Goal: Register for event/course

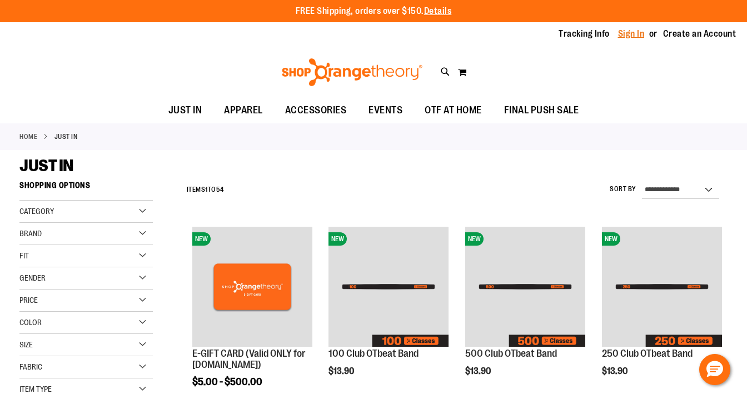
click at [631, 33] on link "Sign In" at bounding box center [631, 34] width 27 height 12
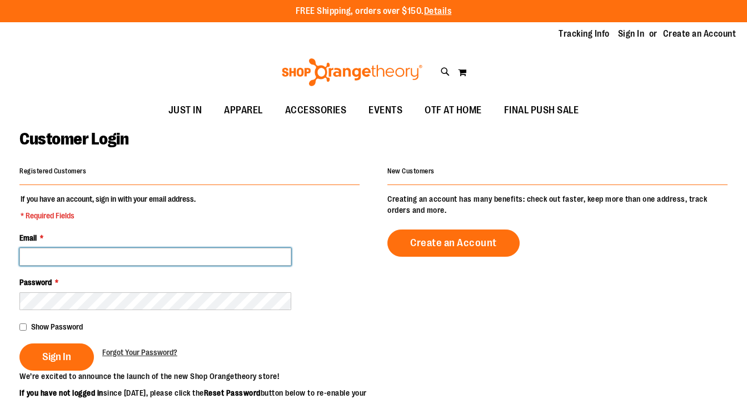
click at [73, 253] on input "Email *" at bounding box center [155, 257] width 272 height 18
click at [61, 253] on input "Email *" at bounding box center [155, 257] width 272 height 18
type input "**********"
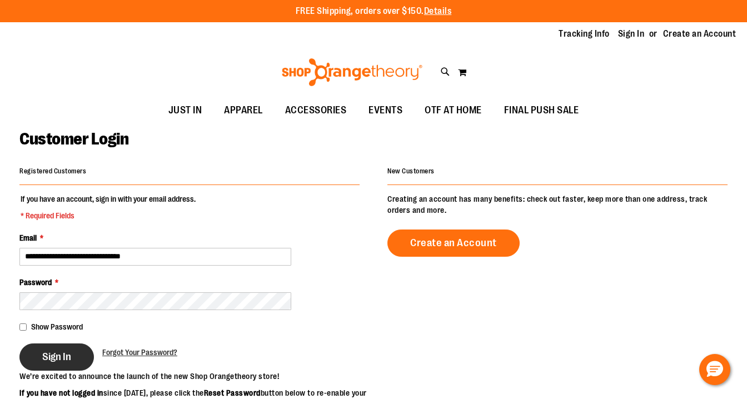
click at [73, 356] on button "Sign In" at bounding box center [56, 357] width 74 height 27
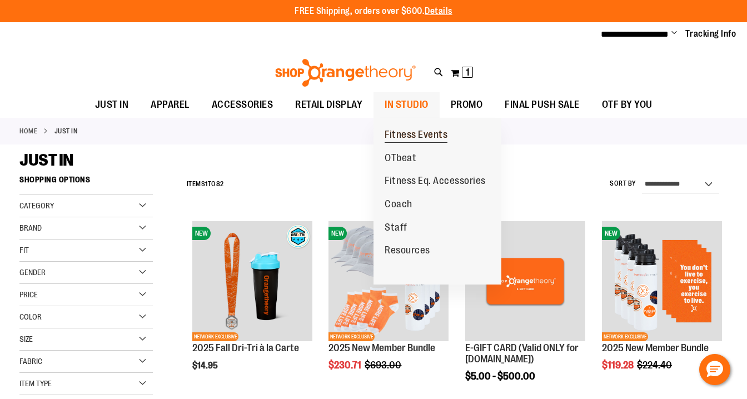
click at [413, 136] on span "Fitness Events" at bounding box center [416, 136] width 63 height 14
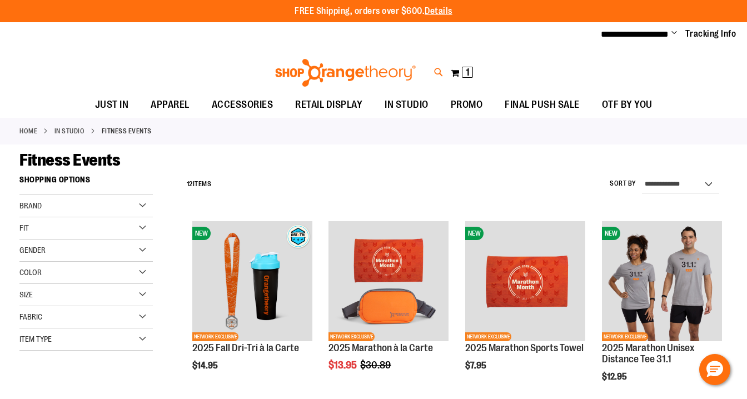
click at [435, 73] on icon at bounding box center [438, 72] width 9 height 13
type input "****"
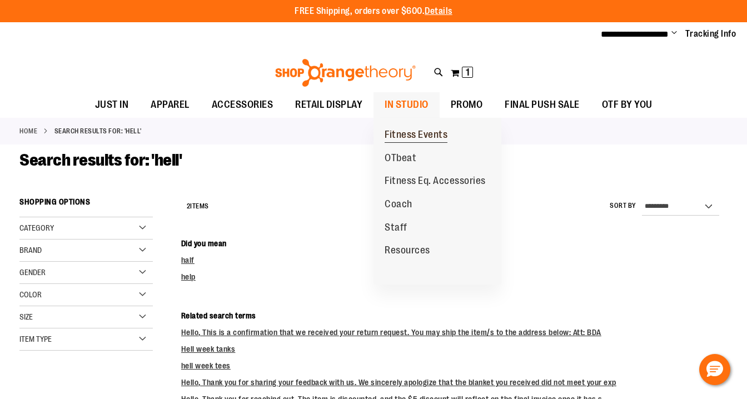
click at [418, 131] on span "Fitness Events" at bounding box center [416, 136] width 63 height 14
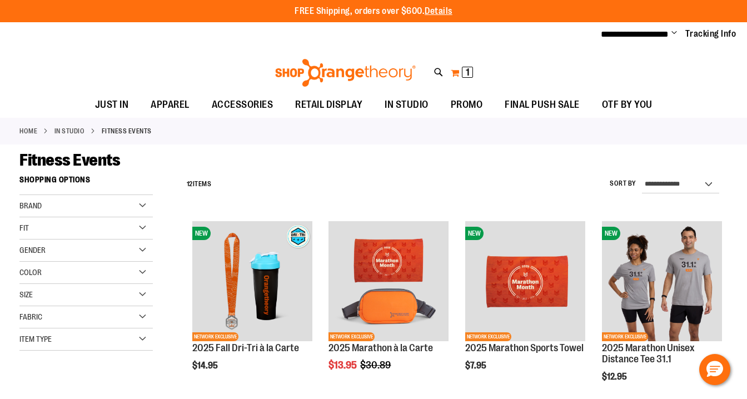
click at [467, 74] on span "1" at bounding box center [468, 72] width 4 height 11
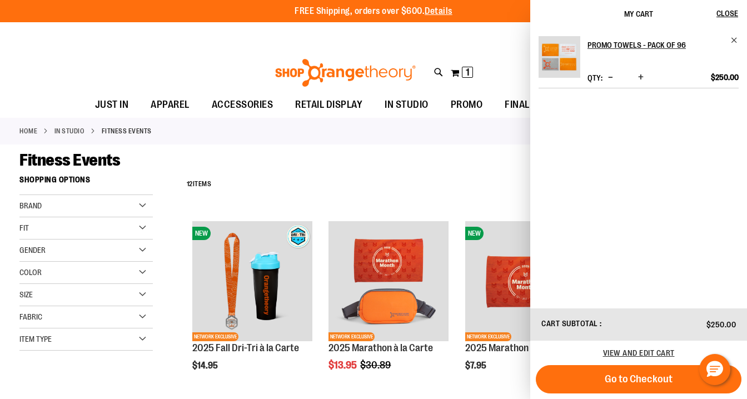
click at [455, 48] on div "Toggle Nav Search Popular Suggestions Advanced Search" at bounding box center [373, 69] width 747 height 45
